Goal: Information Seeking & Learning: Learn about a topic

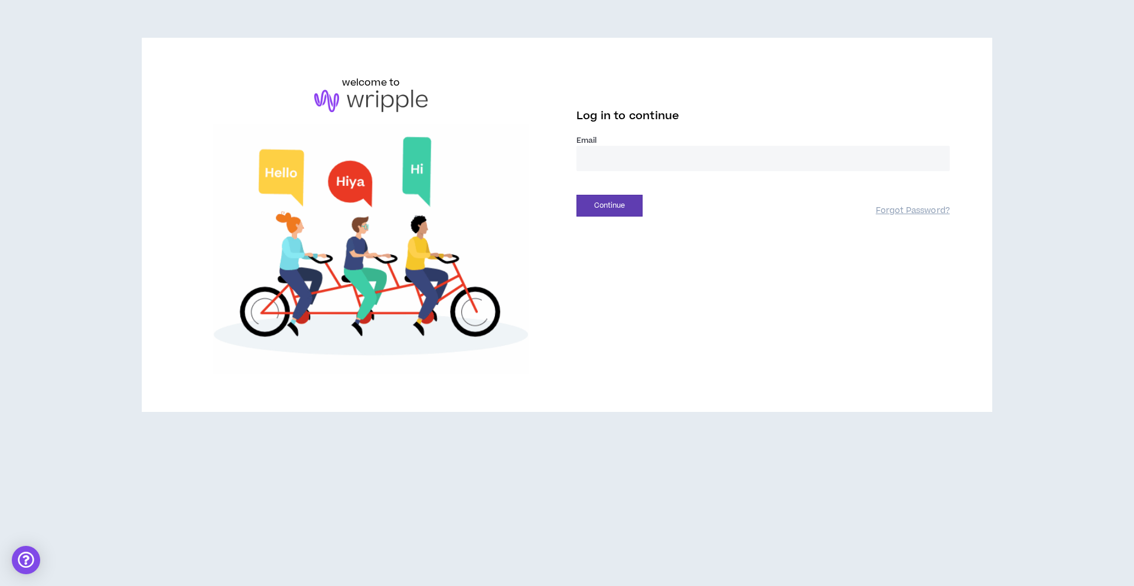
click at [609, 153] on input "email" at bounding box center [762, 158] width 373 height 25
type input "**********"
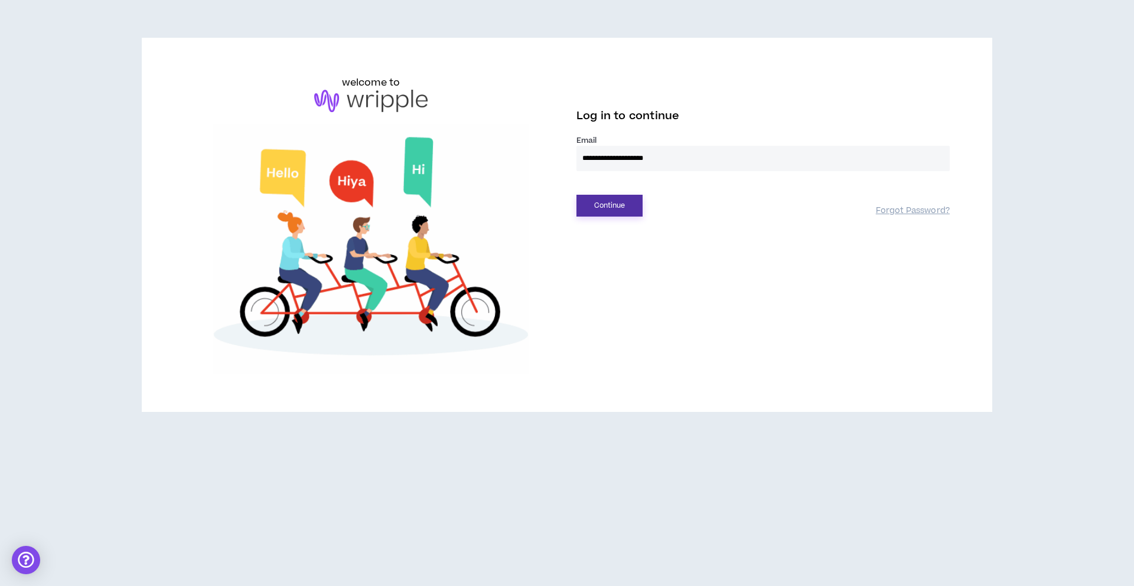
click at [622, 204] on button "Continue" at bounding box center [609, 206] width 66 height 22
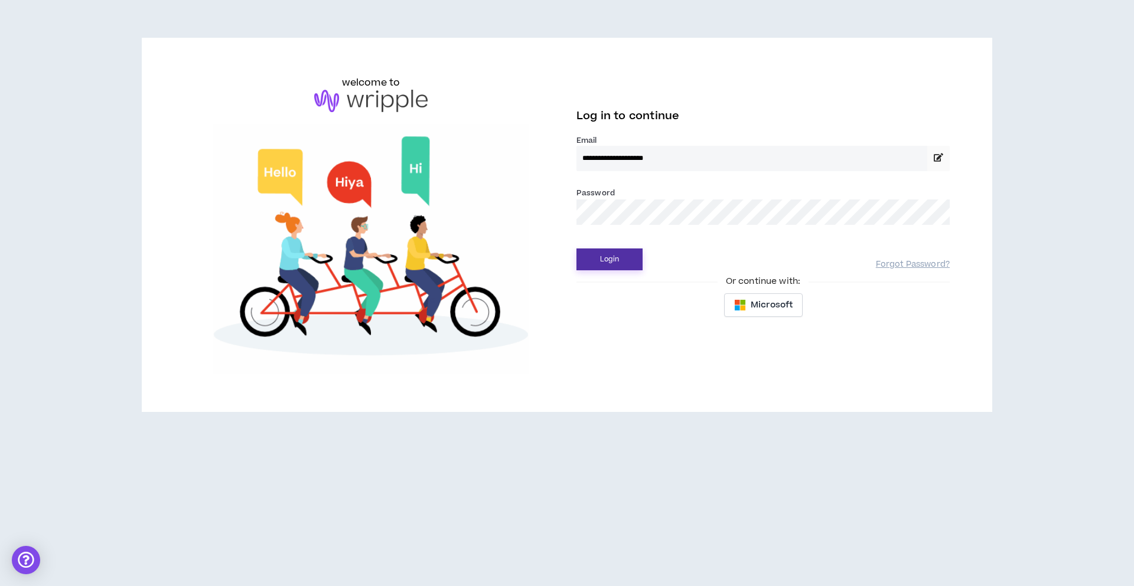
click at [621, 257] on button "Login" at bounding box center [609, 260] width 66 height 22
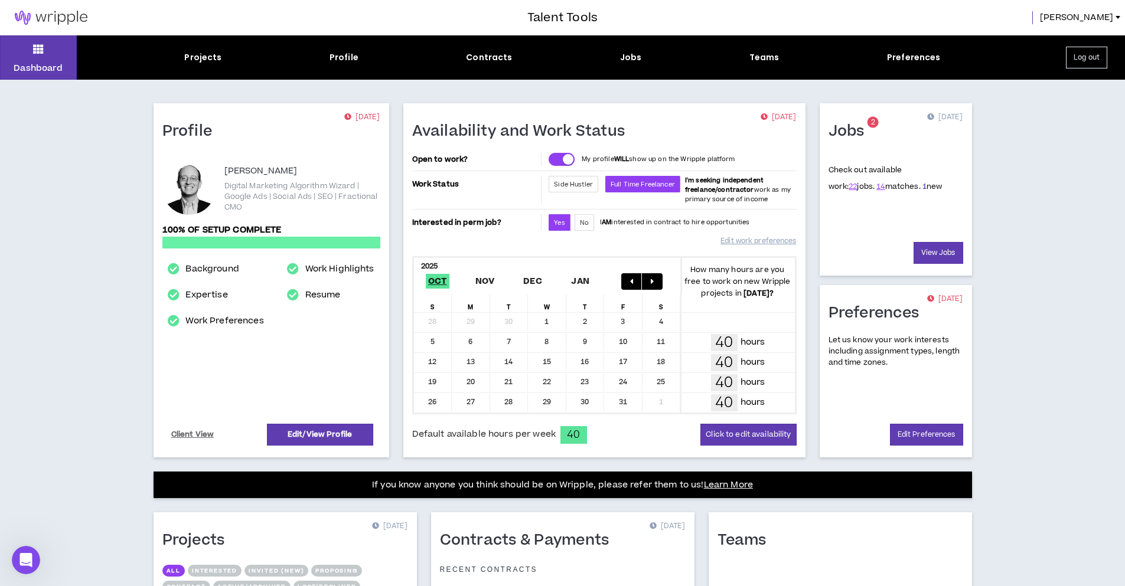
click at [922, 186] on link "1" at bounding box center [924, 186] width 4 height 11
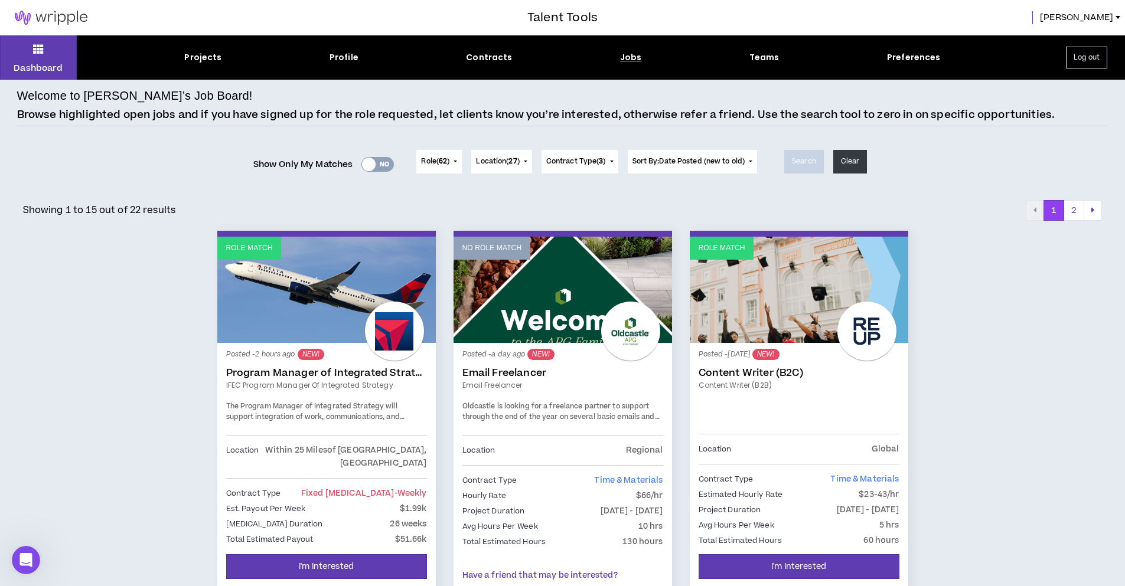
click at [371, 367] on link "Program Manager of Integrated Strategy" at bounding box center [326, 373] width 201 height 12
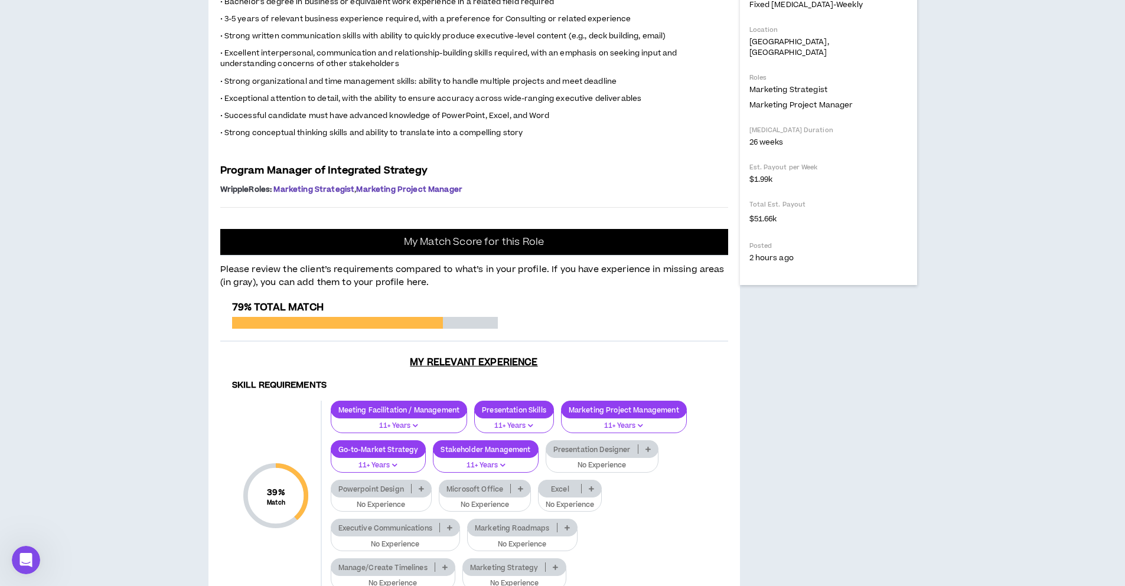
scroll to position [383, 0]
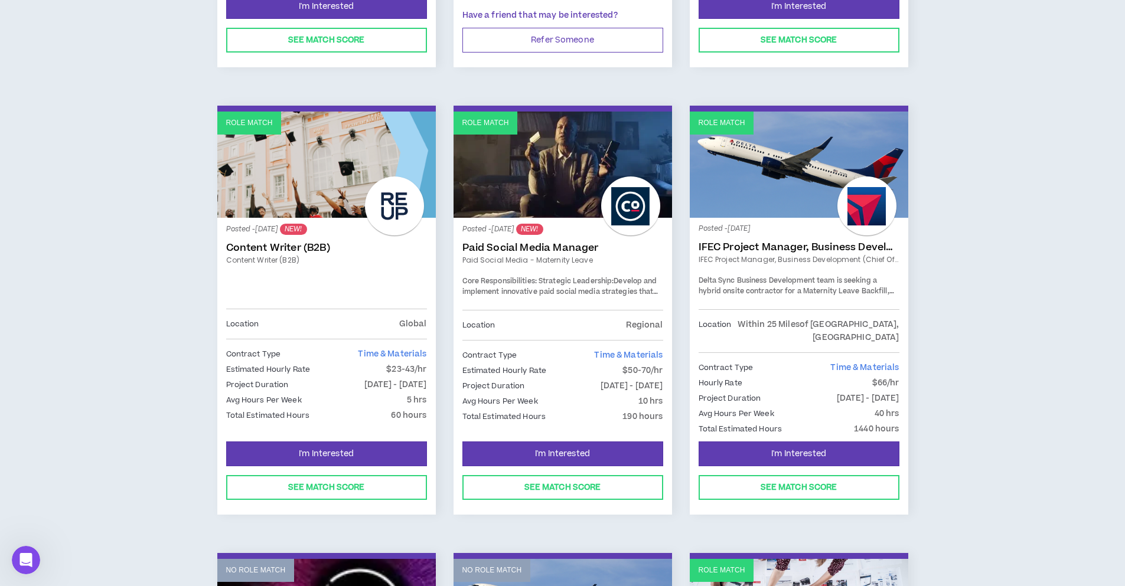
scroll to position [563, 0]
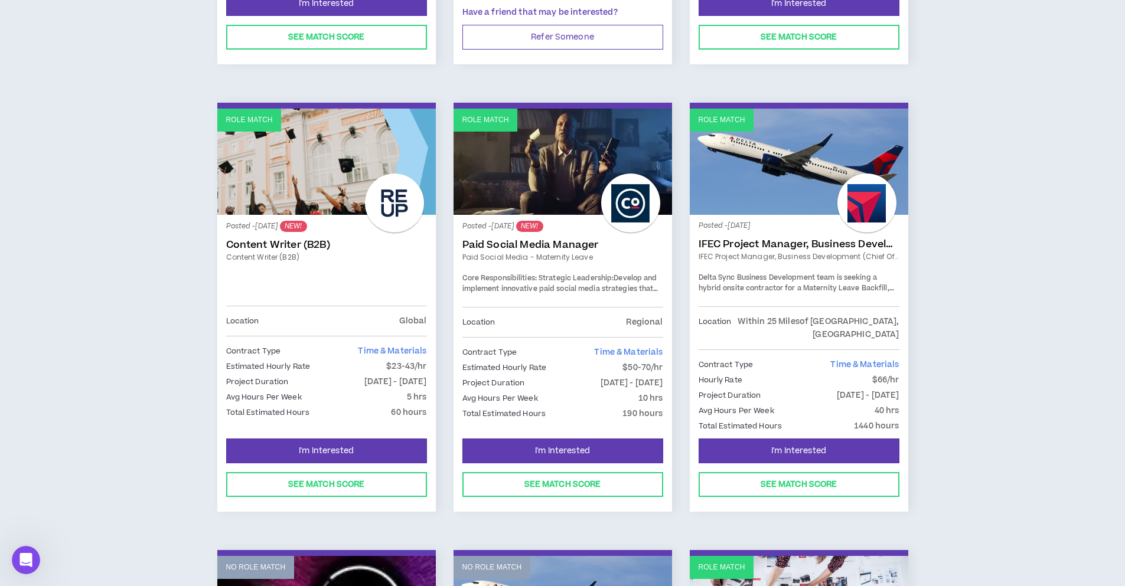
click at [512, 245] on link "Paid Social Media Manager" at bounding box center [562, 245] width 201 height 12
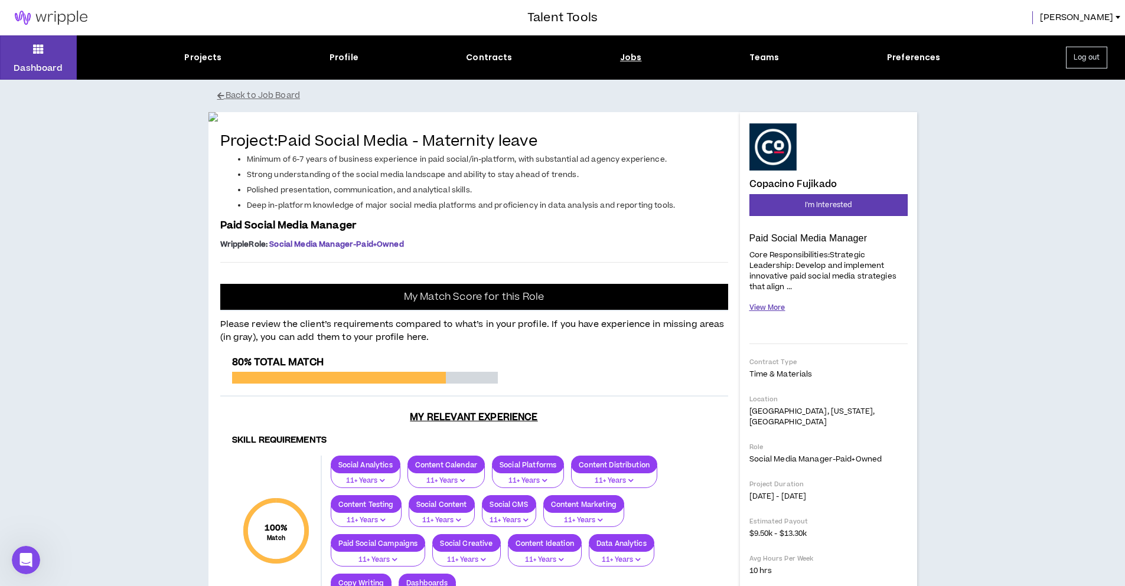
click at [773, 307] on button "View More" at bounding box center [767, 308] width 36 height 21
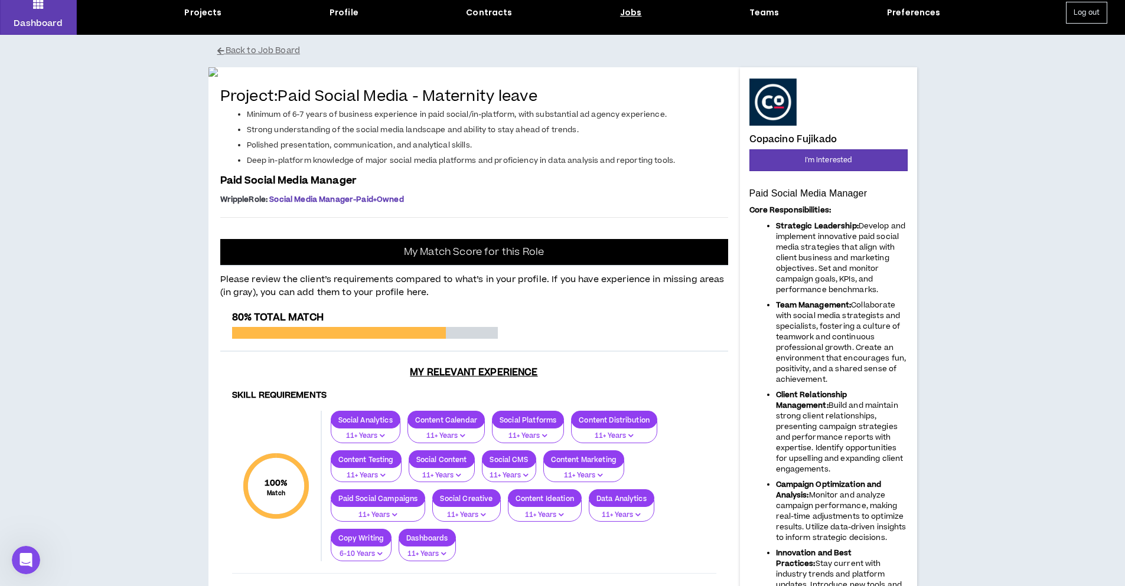
scroll to position [43, 0]
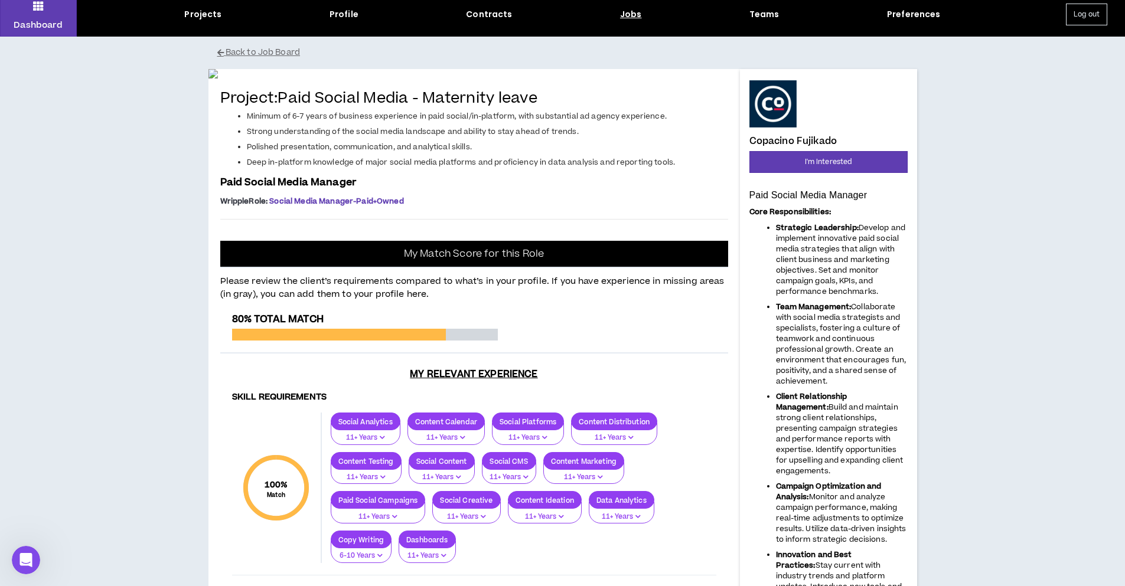
click at [829, 138] on h4 "Copacino Fujikado" at bounding box center [793, 141] width 88 height 11
